Goal: Register for event/course

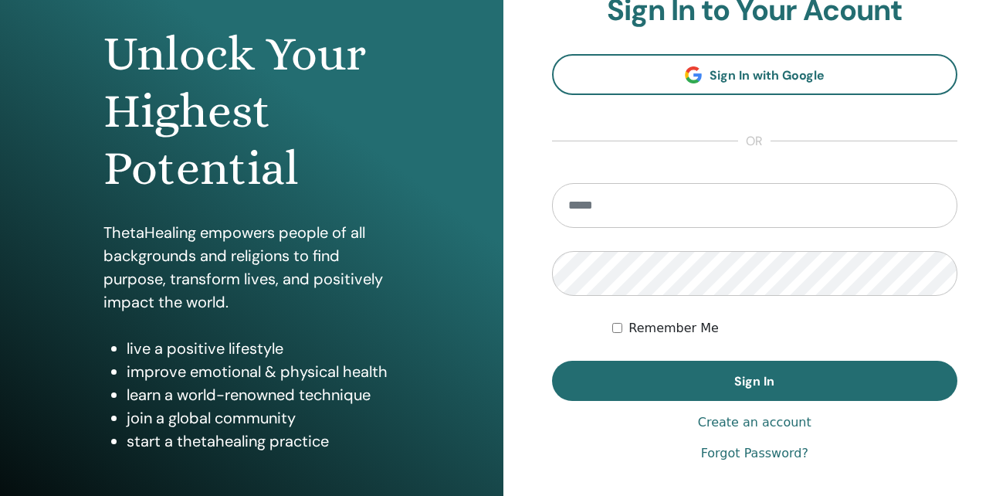
scroll to position [154, 0]
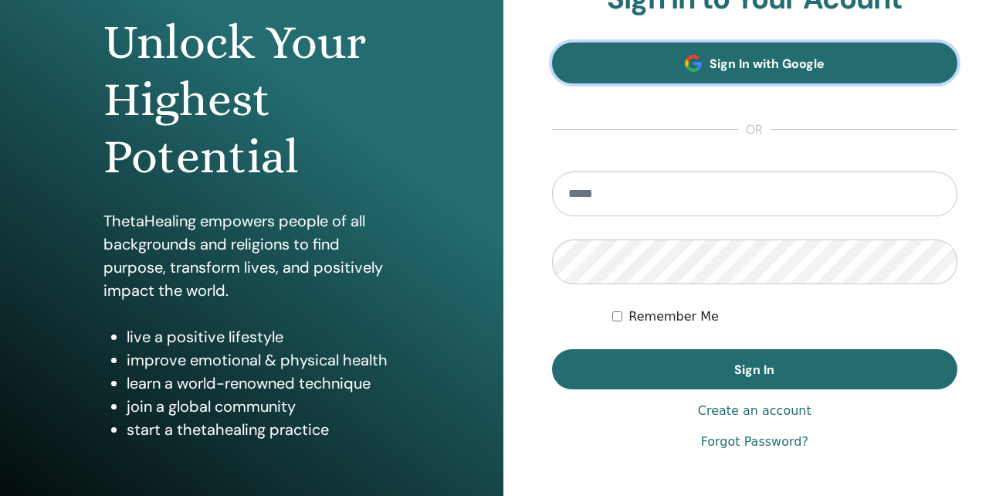
click at [756, 69] on span "Sign In with Google" at bounding box center [766, 64] width 115 height 16
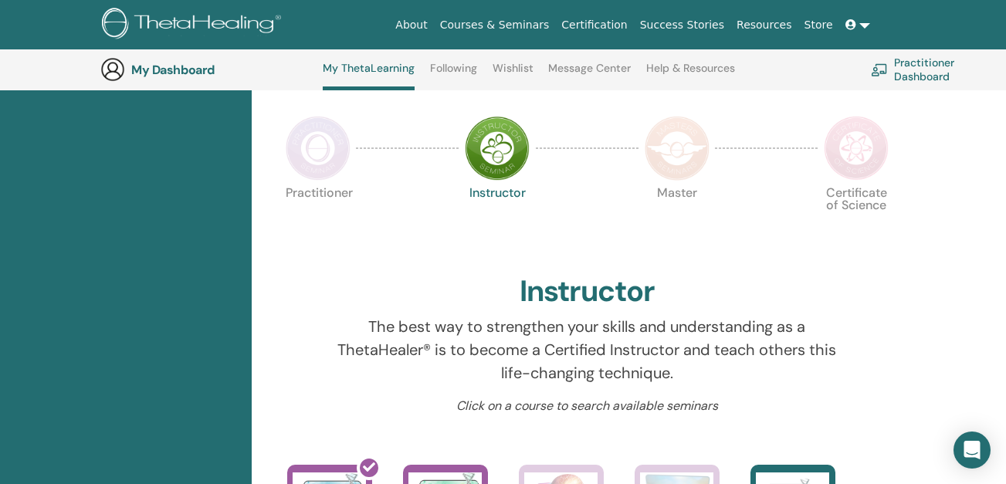
scroll to position [303, 0]
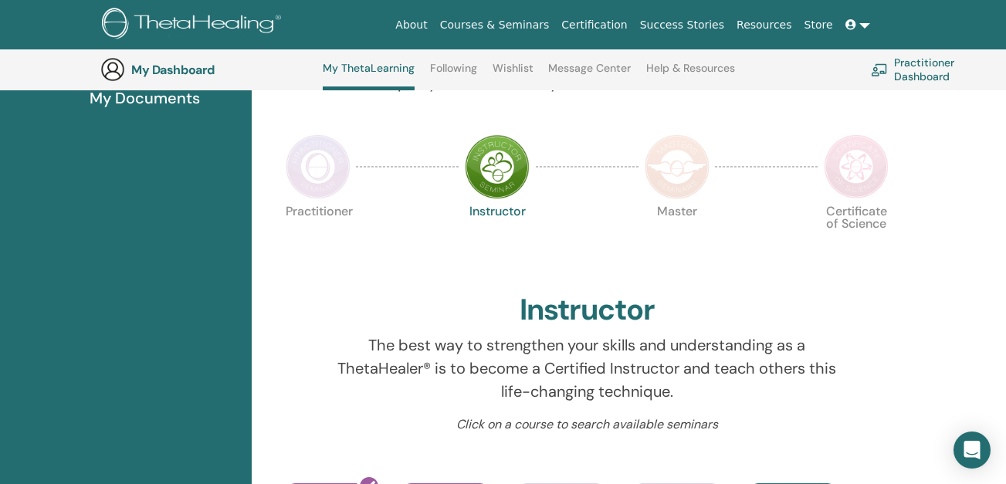
click at [501, 174] on img at bounding box center [497, 166] width 65 height 65
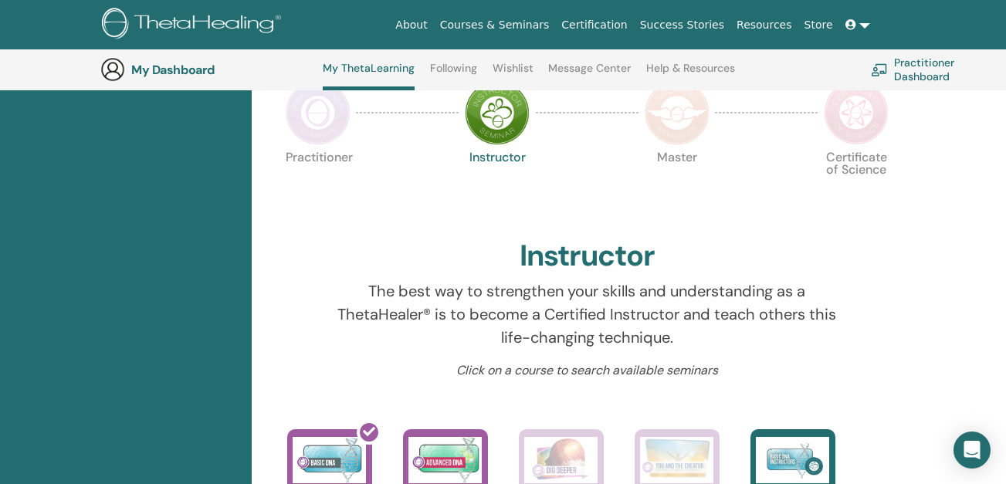
scroll to position [427, 0]
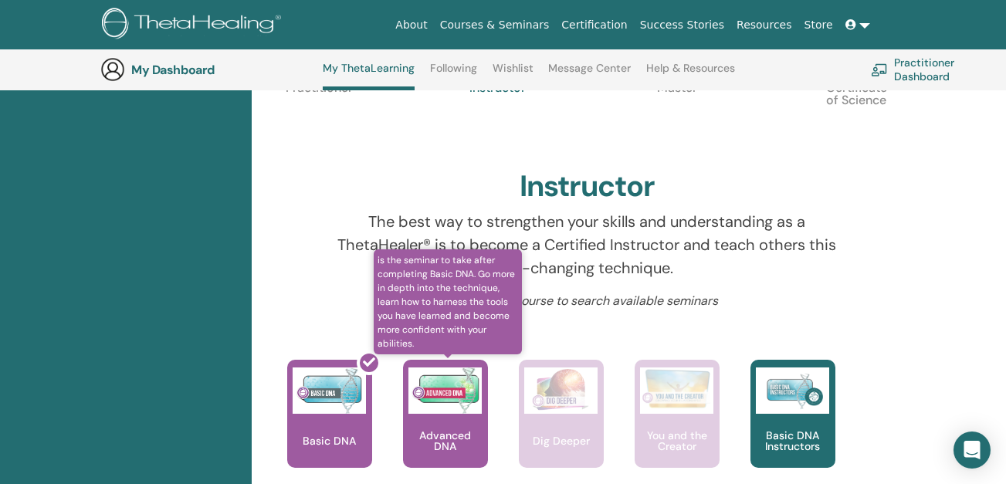
click at [438, 438] on p "Advanced DNA" at bounding box center [445, 441] width 85 height 22
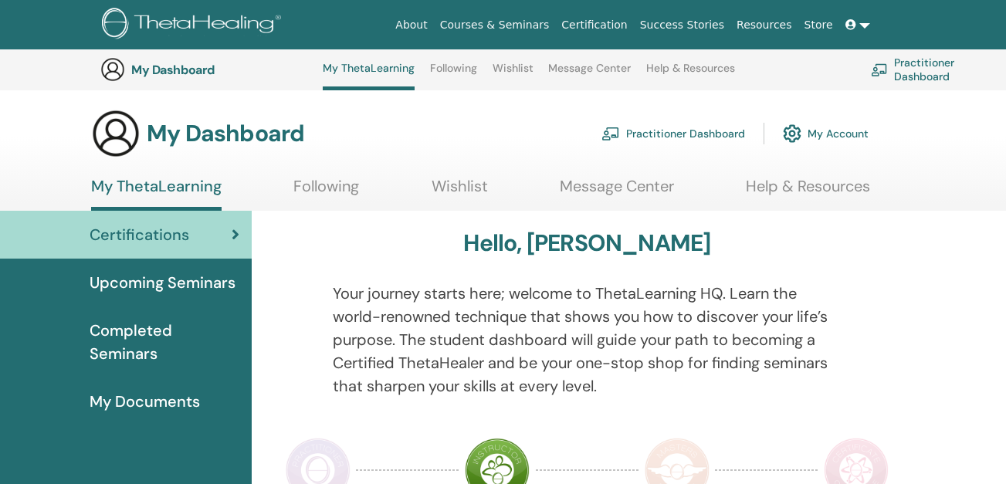
scroll to position [427, 0]
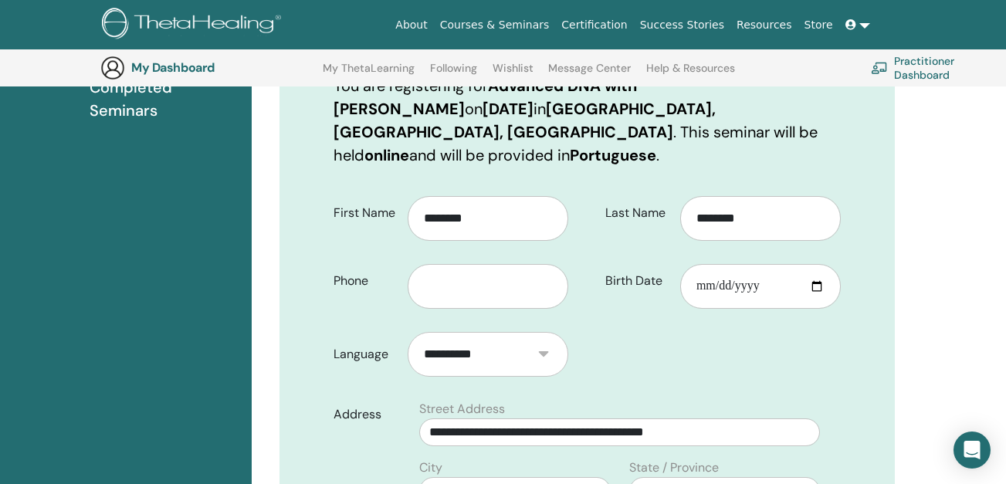
scroll to position [269, 0]
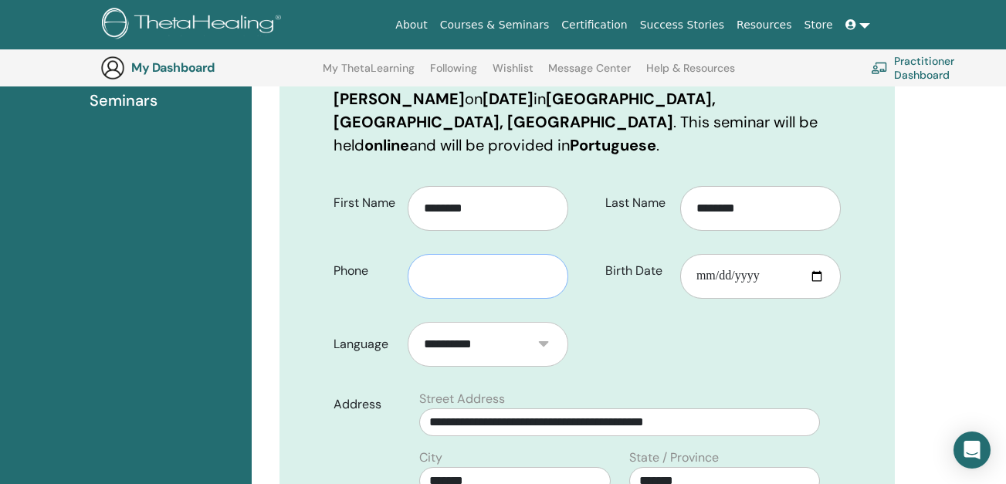
click at [542, 254] on input "text" at bounding box center [488, 276] width 161 height 45
type input "**********"
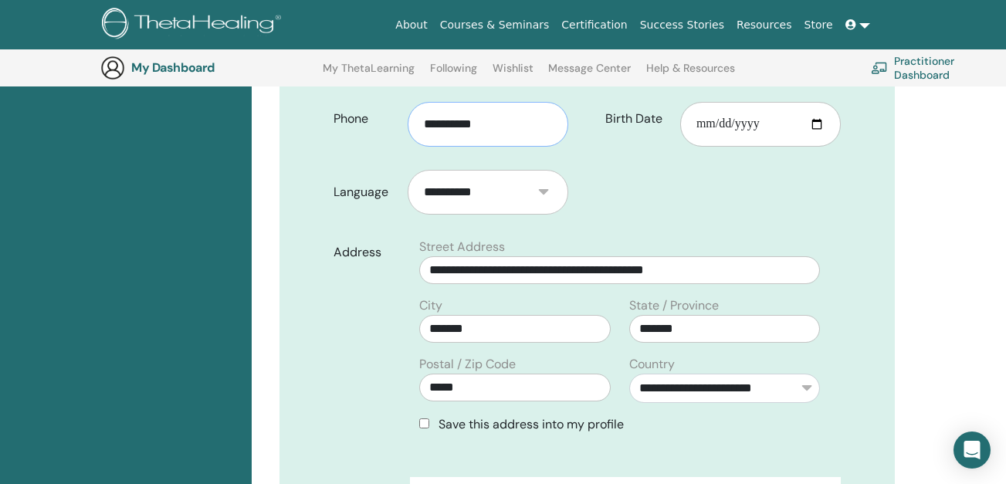
scroll to position [423, 0]
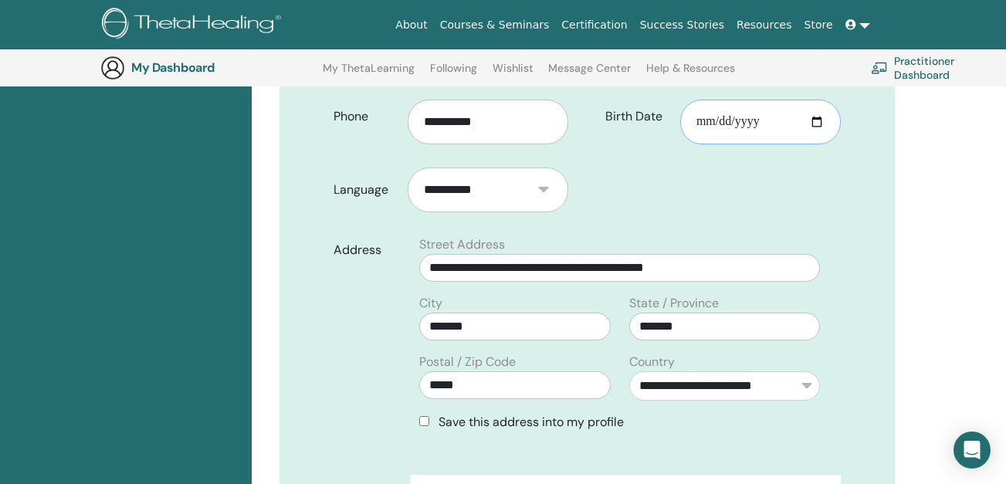
click at [711, 103] on input "Birth Date" at bounding box center [760, 122] width 161 height 45
type input "**********"
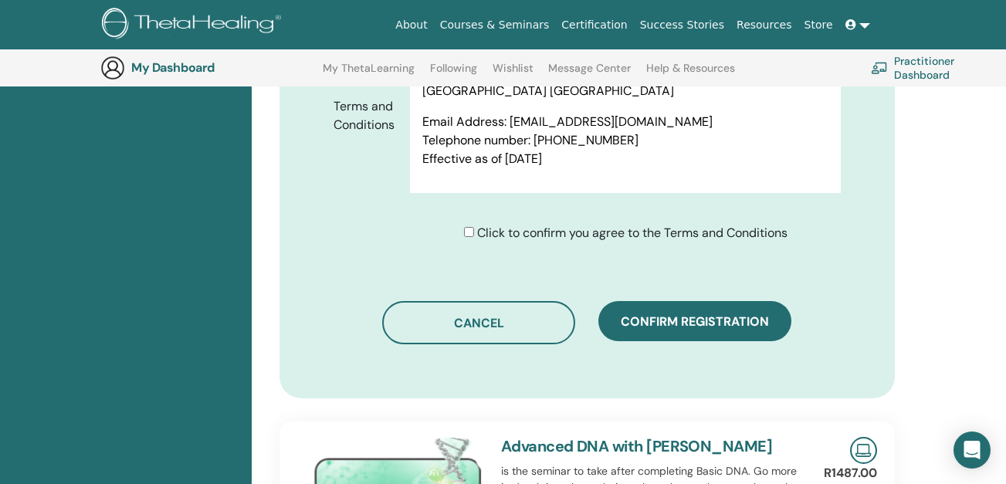
scroll to position [886, 0]
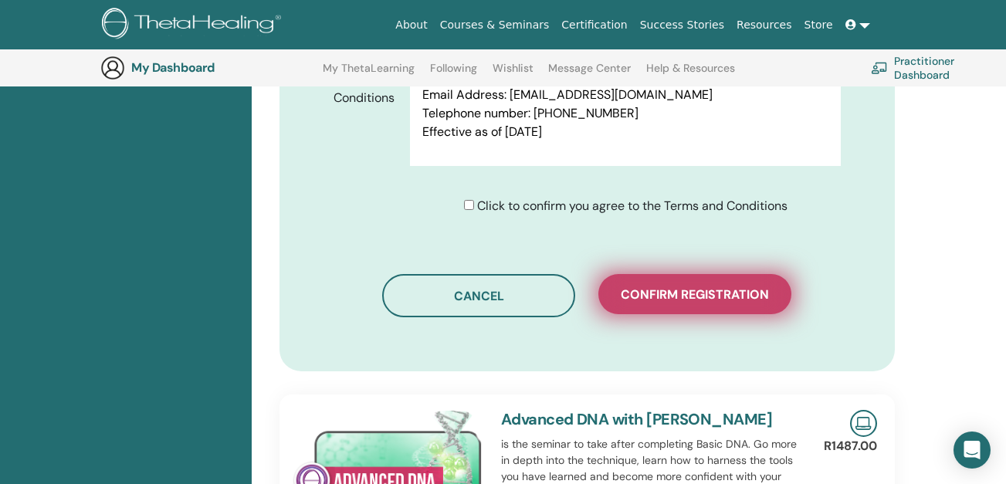
click at [671, 286] on span "Confirm registration" at bounding box center [695, 294] width 148 height 16
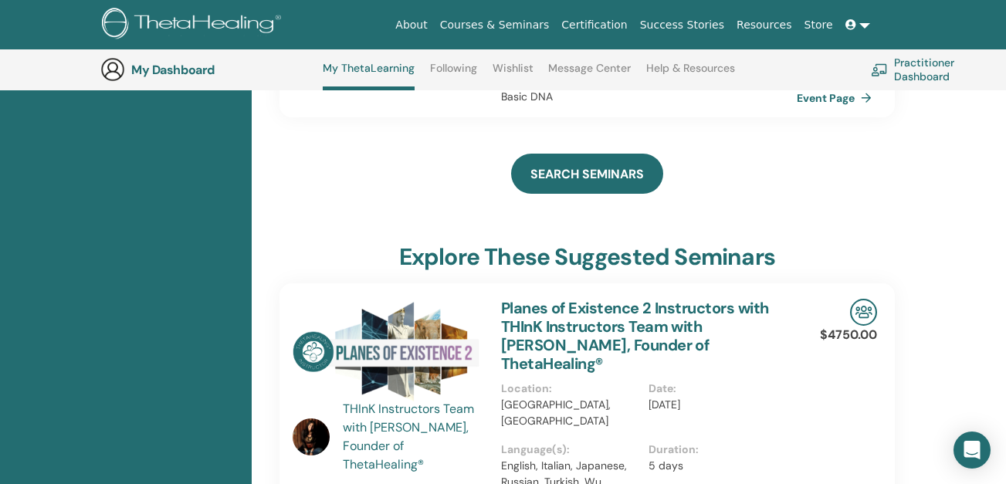
scroll to position [504, 0]
